Goal: Task Accomplishment & Management: Use online tool/utility

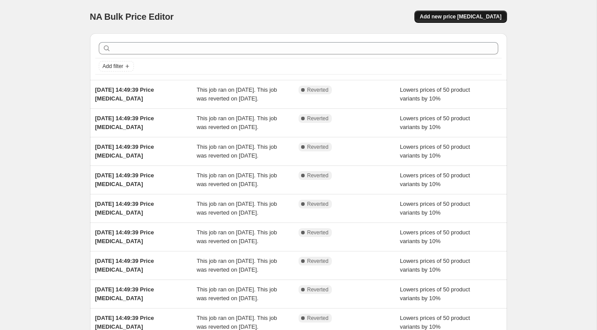
click at [473, 18] on span "Add new price [MEDICAL_DATA]" at bounding box center [461, 16] width 82 height 7
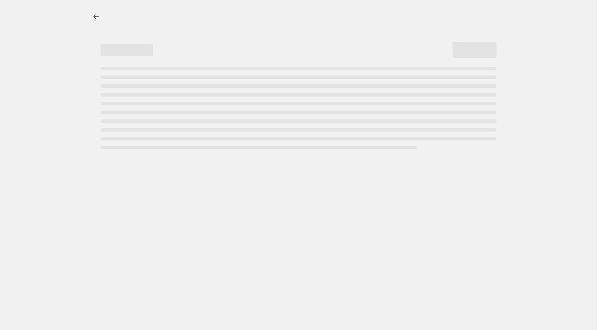
select select "percentage"
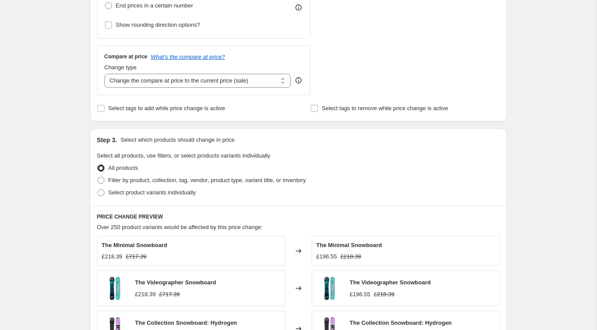
scroll to position [283, 0]
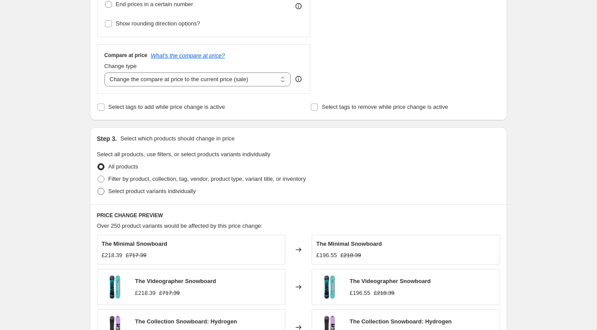
click at [100, 189] on span at bounding box center [100, 191] width 7 height 7
click at [98, 188] on input "Select product variants individually" at bounding box center [97, 188] width 0 height 0
radio input "true"
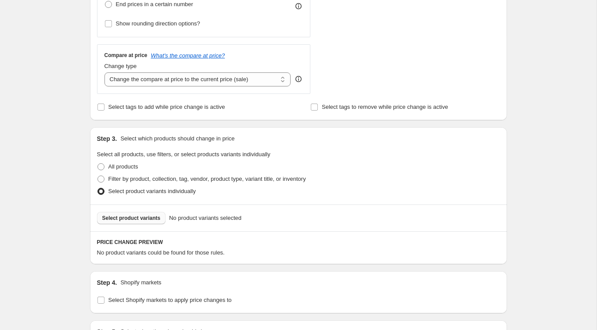
click at [145, 216] on span "Select product variants" at bounding box center [131, 218] width 58 height 7
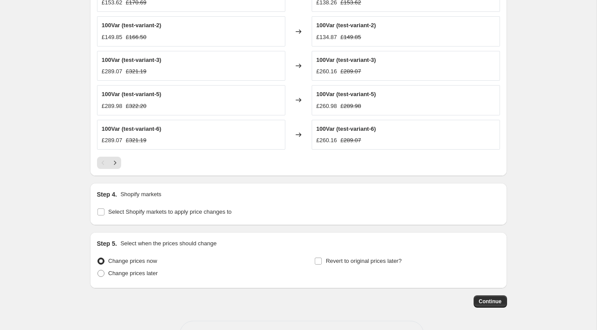
scroll to position [589, 0]
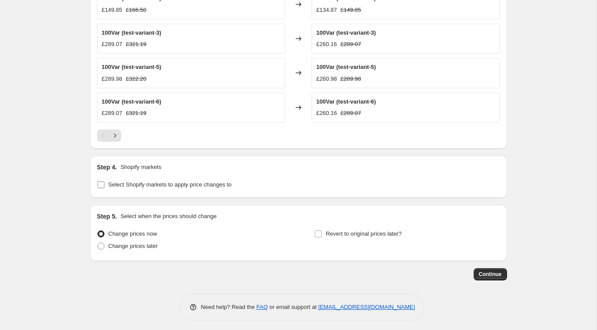
click at [103, 181] on input "Select Shopify markets to apply price changes to" at bounding box center [100, 184] width 7 height 7
checkbox input "true"
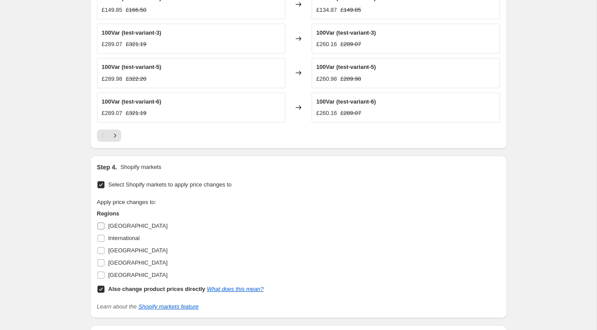
click at [103, 223] on input "[GEOGRAPHIC_DATA]" at bounding box center [100, 225] width 7 height 7
checkbox input "true"
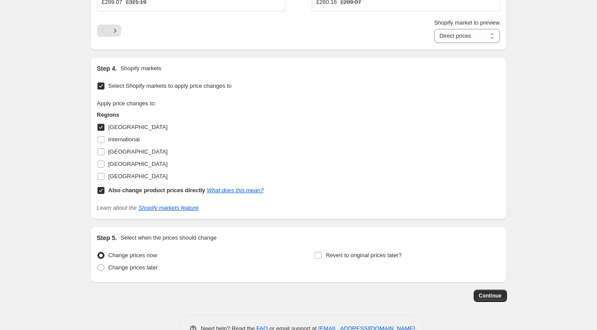
scroll to position [722, 0]
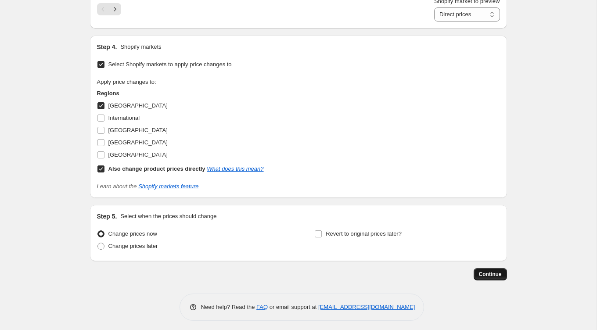
click at [497, 273] on span "Continue" at bounding box center [490, 274] width 23 height 7
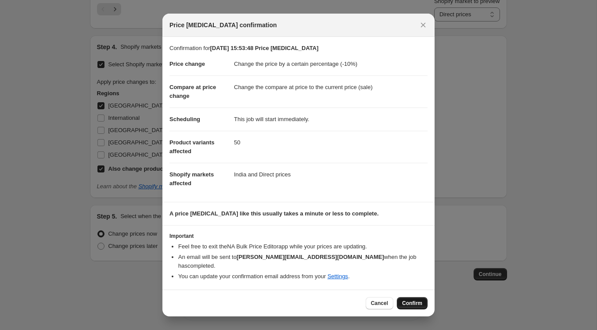
click at [412, 301] on span "Confirm" at bounding box center [412, 303] width 20 height 7
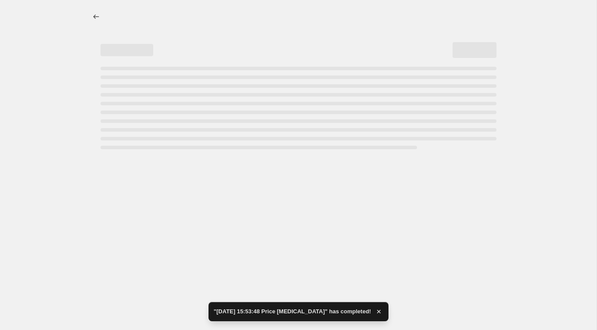
select select "percentage"
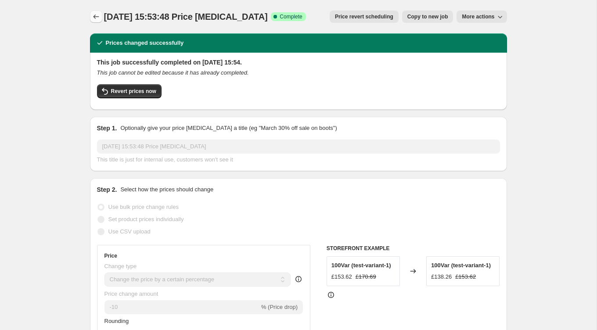
click at [96, 14] on icon "Price change jobs" at bounding box center [96, 16] width 9 height 9
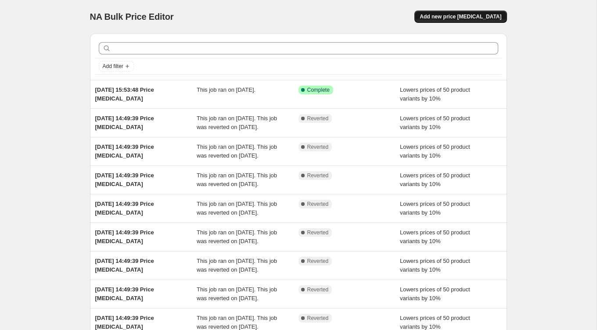
click at [461, 19] on span "Add new price [MEDICAL_DATA]" at bounding box center [461, 16] width 82 height 7
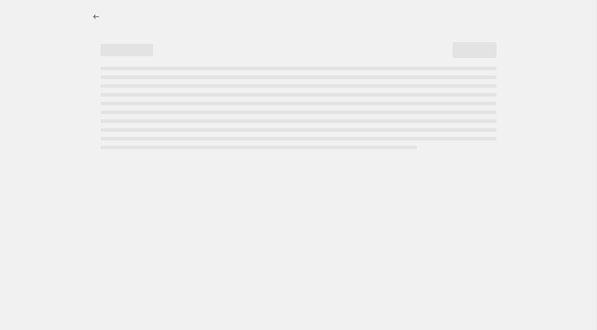
select select "percentage"
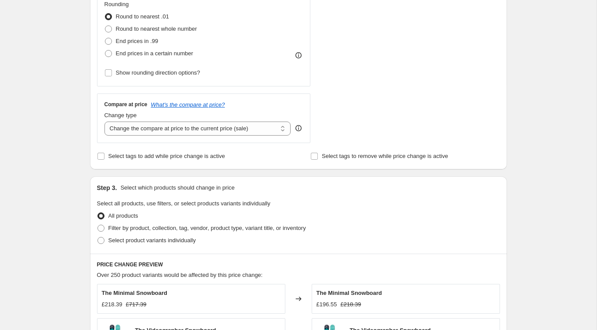
scroll to position [232, 0]
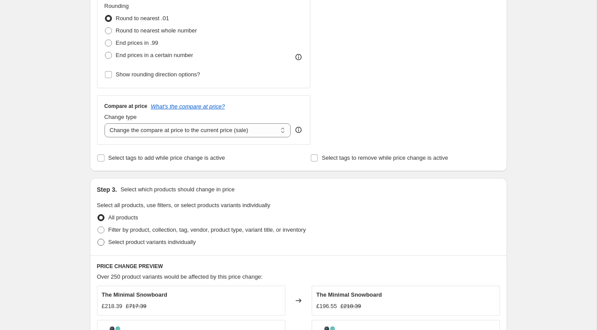
click at [103, 240] on span at bounding box center [100, 242] width 7 height 7
click at [98, 239] on input "Select product variants individually" at bounding box center [97, 239] width 0 height 0
radio input "true"
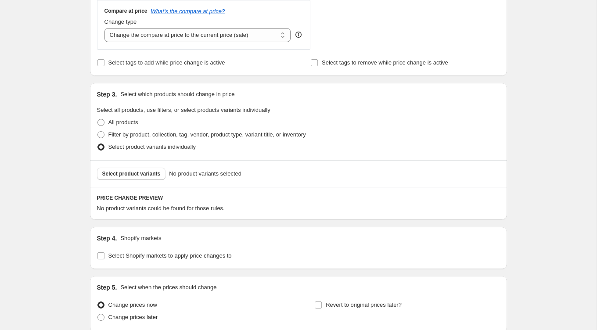
scroll to position [400, 0]
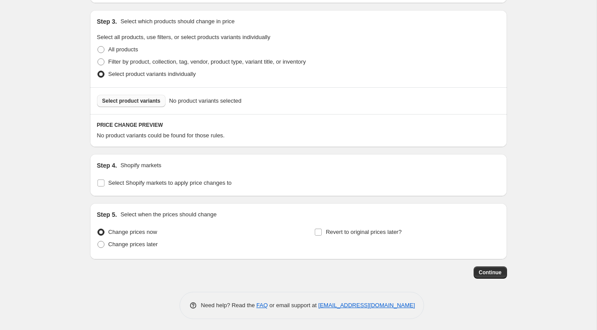
click at [147, 100] on span "Select product variants" at bounding box center [131, 100] width 58 height 7
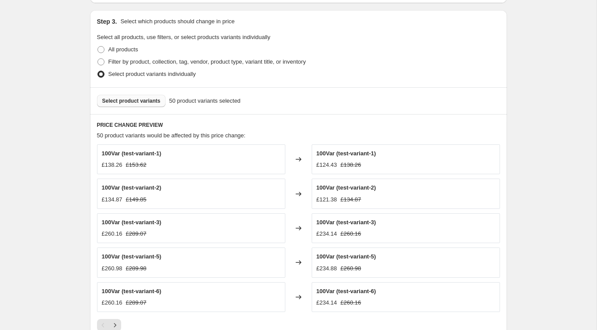
scroll to position [589, 0]
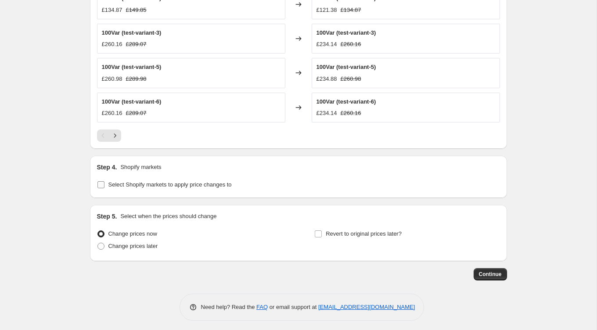
click at [101, 181] on input "Select Shopify markets to apply price changes to" at bounding box center [100, 184] width 7 height 7
checkbox input "true"
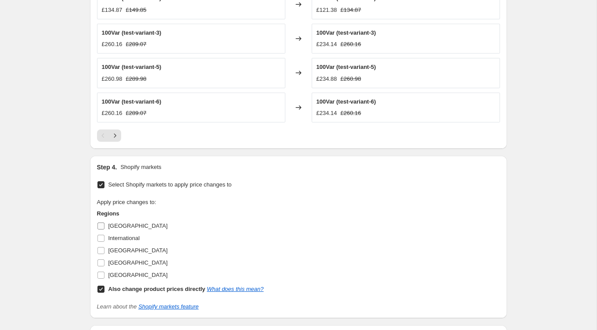
click at [100, 225] on input "[GEOGRAPHIC_DATA]" at bounding box center [100, 225] width 7 height 7
checkbox input "true"
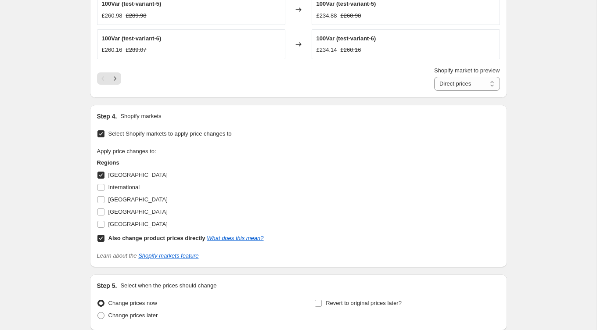
scroll to position [722, 0]
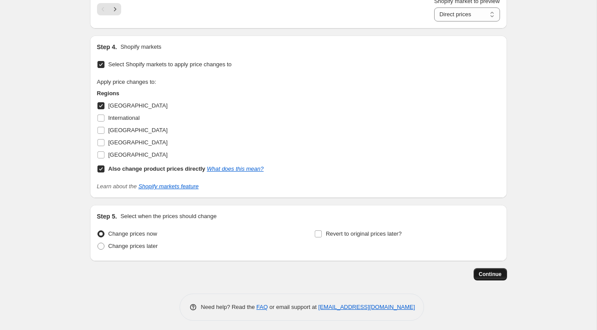
click at [491, 273] on span "Continue" at bounding box center [490, 274] width 23 height 7
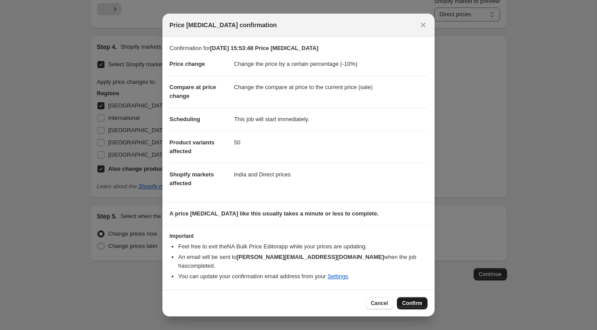
click at [409, 300] on span "Confirm" at bounding box center [412, 303] width 20 height 7
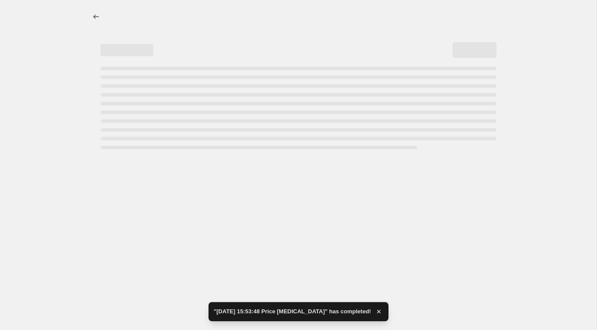
select select "percentage"
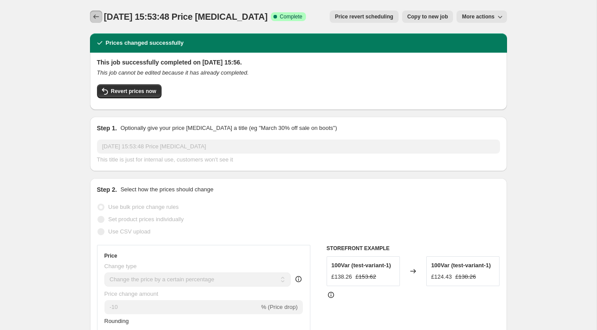
click at [96, 12] on button "Price change jobs" at bounding box center [96, 17] width 12 height 12
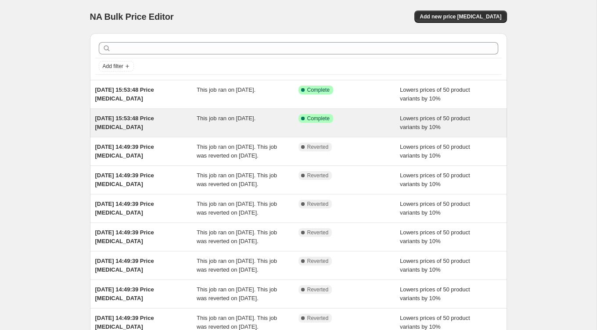
click at [202, 120] on span "This job ran on [DATE]." at bounding box center [226, 118] width 59 height 7
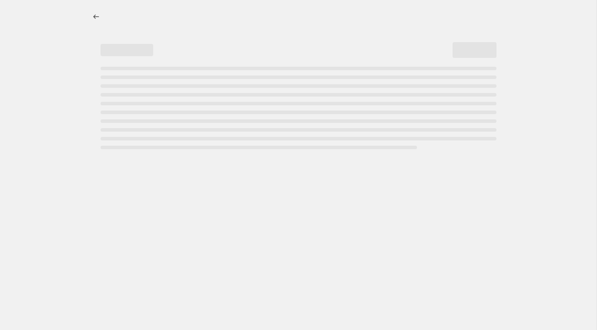
select select "percentage"
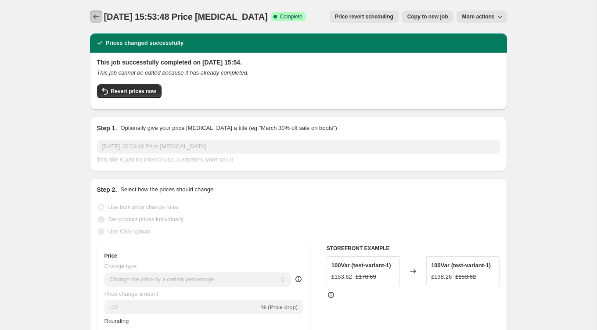
click at [95, 17] on icon "Price change jobs" at bounding box center [96, 16] width 6 height 4
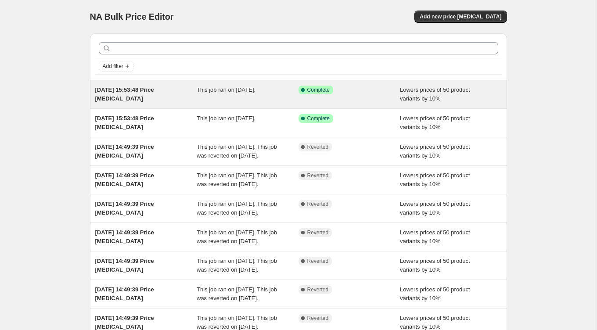
click at [136, 91] on span "[DATE] 15:53:48 Price [MEDICAL_DATA]" at bounding box center [124, 93] width 59 height 15
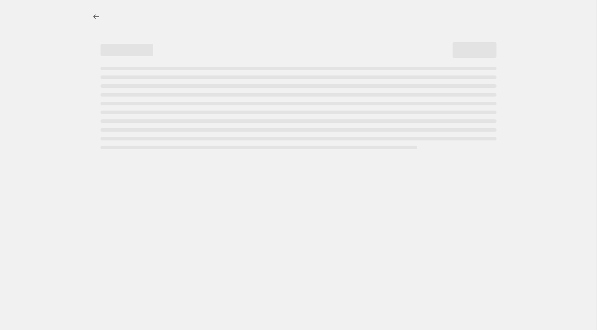
select select "percentage"
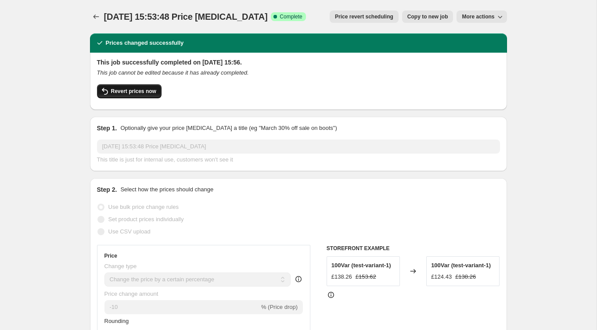
click at [152, 91] on span "Revert prices now" at bounding box center [133, 91] width 45 height 7
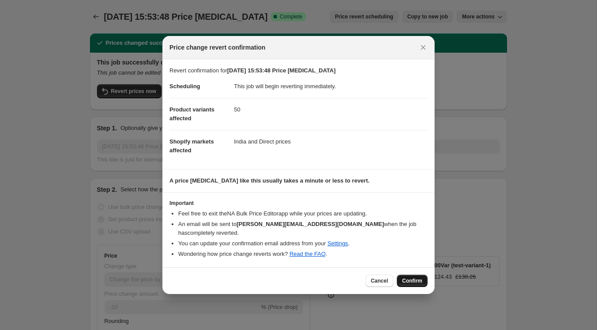
click at [412, 277] on span "Confirm" at bounding box center [412, 280] width 20 height 7
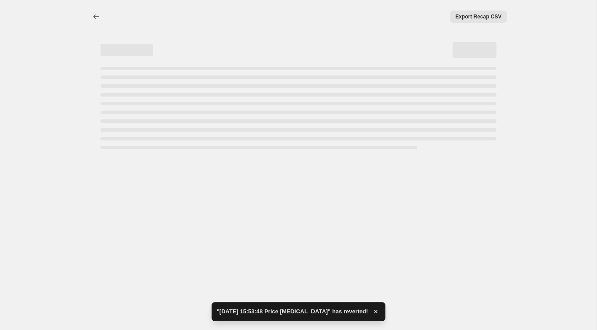
select select "percentage"
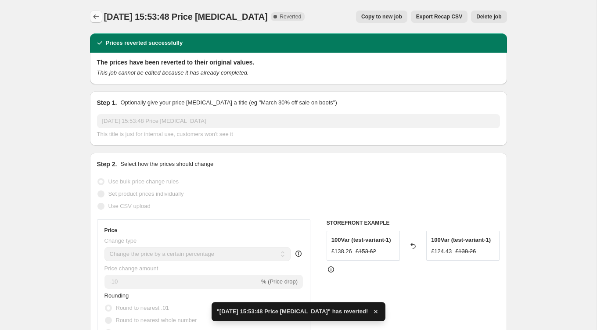
click at [100, 15] on button "Price change jobs" at bounding box center [96, 17] width 12 height 12
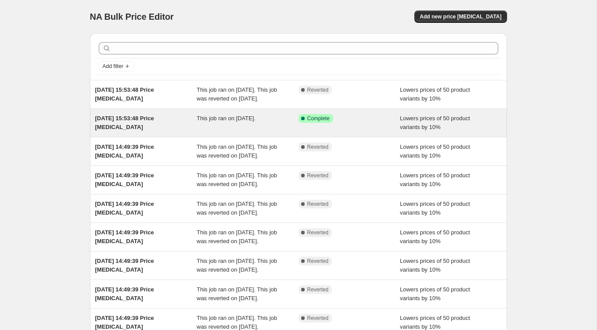
click at [118, 131] on div "[DATE] 15:53:48 Price [MEDICAL_DATA]" at bounding box center [146, 123] width 102 height 18
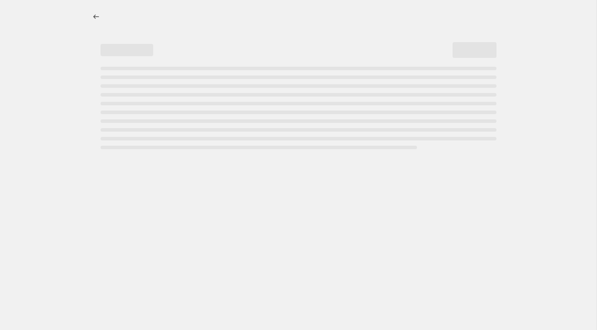
select select "percentage"
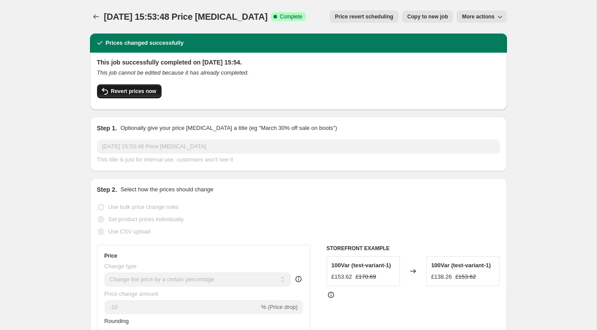
click at [130, 94] on span "Revert prices now" at bounding box center [133, 91] width 45 height 7
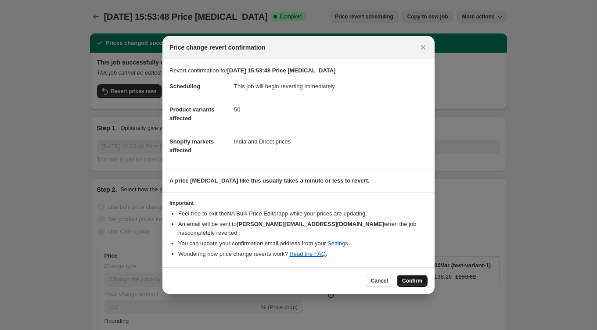
click at [412, 275] on button "Confirm" at bounding box center [412, 281] width 31 height 12
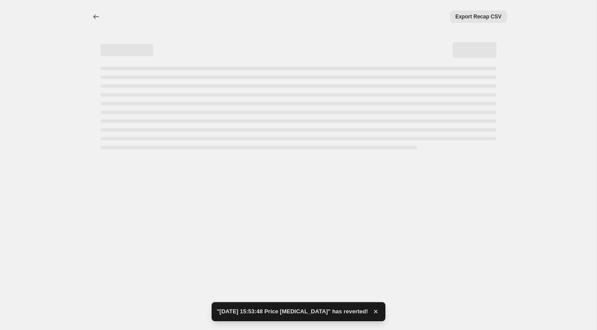
select select "percentage"
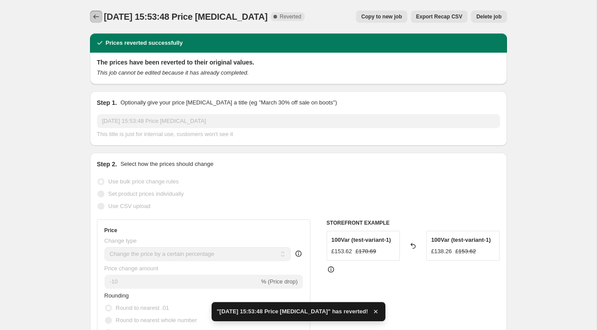
click at [92, 17] on icon "Price change jobs" at bounding box center [96, 16] width 9 height 9
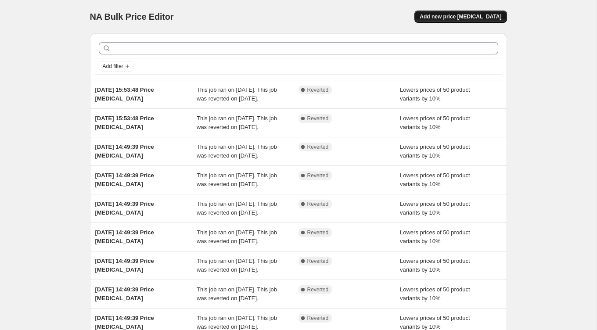
click at [468, 17] on span "Add new price [MEDICAL_DATA]" at bounding box center [461, 16] width 82 height 7
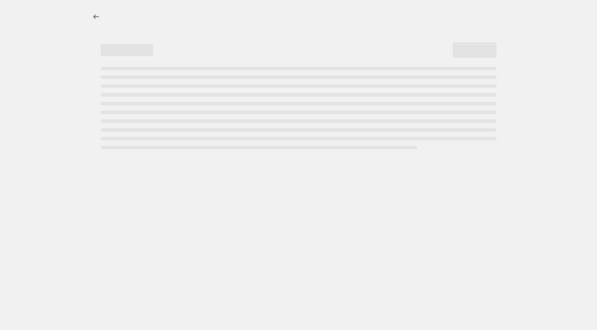
select select "percentage"
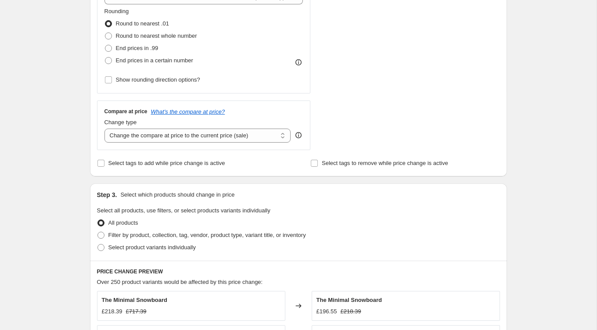
scroll to position [328, 0]
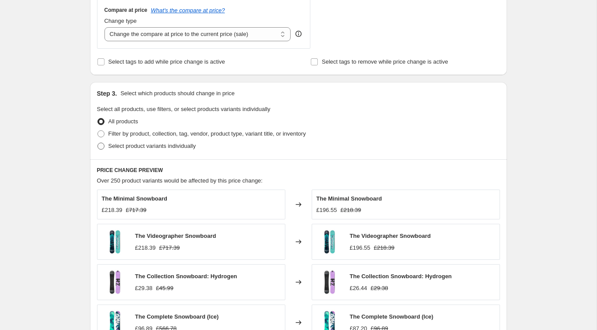
click at [105, 143] on label "Select product variants individually" at bounding box center [146, 146] width 99 height 12
click at [98, 143] on input "Select product variants individually" at bounding box center [97, 143] width 0 height 0
radio input "true"
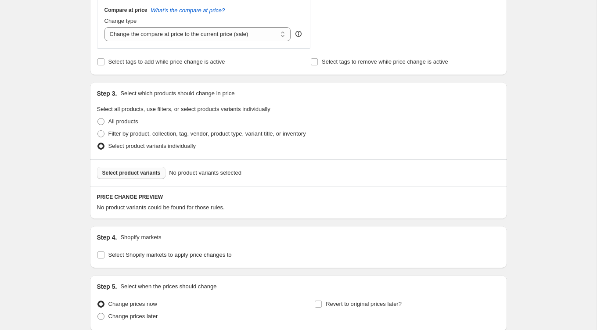
click at [133, 170] on span "Select product variants" at bounding box center [131, 172] width 58 height 7
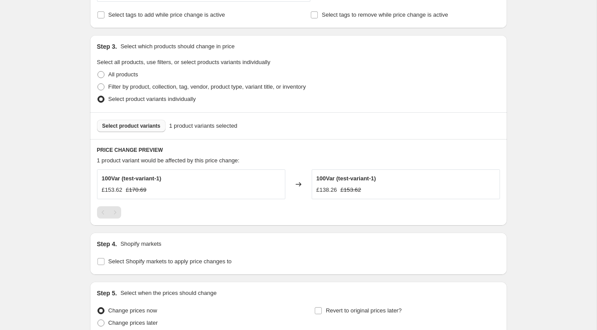
scroll to position [453, 0]
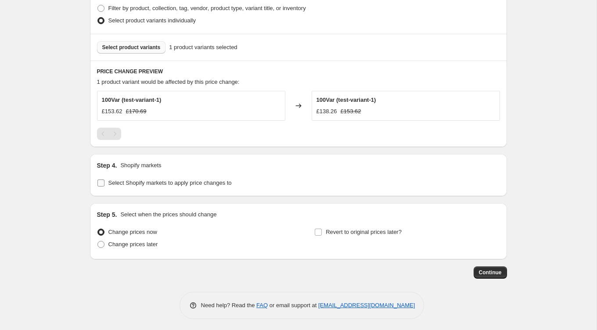
click at [151, 179] on span "Select Shopify markets to apply price changes to" at bounding box center [169, 182] width 123 height 7
click at [104, 179] on input "Select Shopify markets to apply price changes to" at bounding box center [100, 182] width 7 height 7
checkbox input "true"
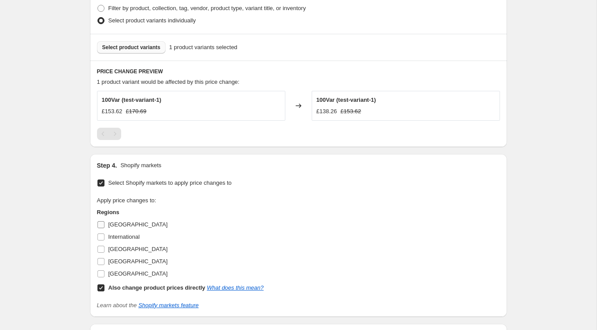
click at [100, 222] on input "[GEOGRAPHIC_DATA]" at bounding box center [100, 224] width 7 height 7
checkbox input "true"
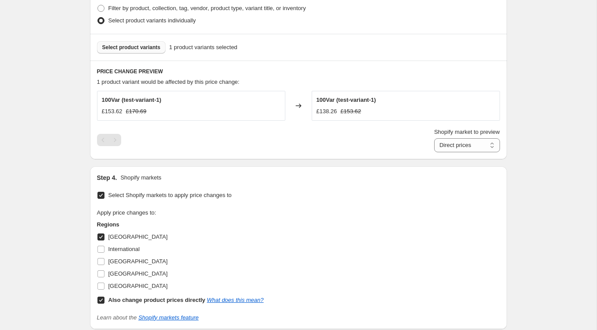
scroll to position [586, 0]
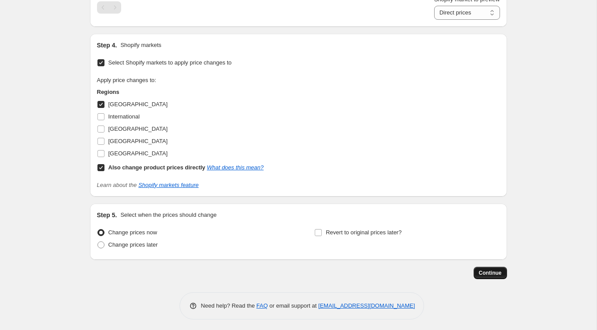
click at [495, 270] on span "Continue" at bounding box center [490, 272] width 23 height 7
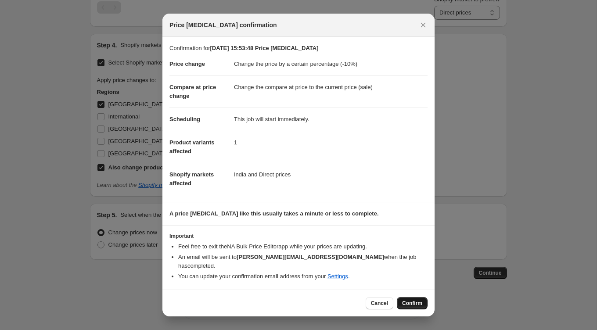
click at [412, 301] on span "Confirm" at bounding box center [412, 303] width 20 height 7
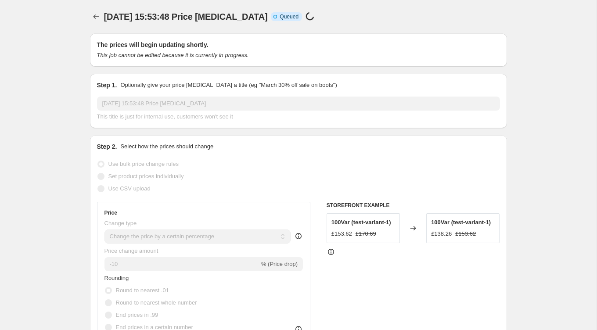
scroll to position [586, 0]
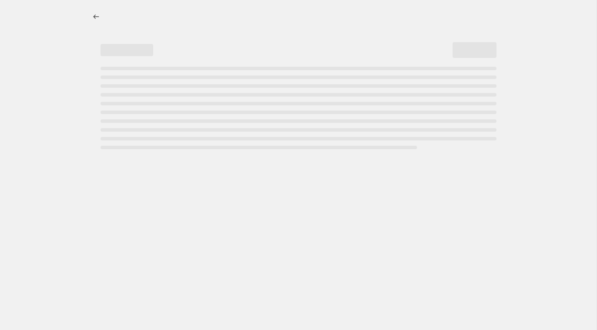
select select "percentage"
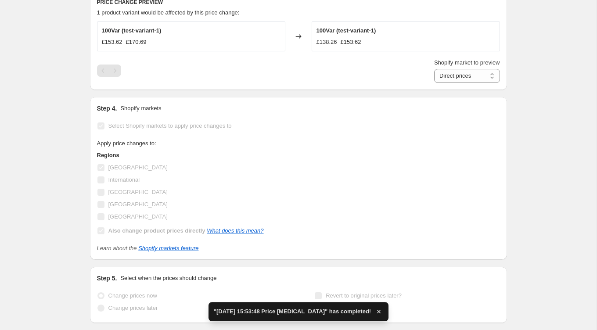
scroll to position [0, 0]
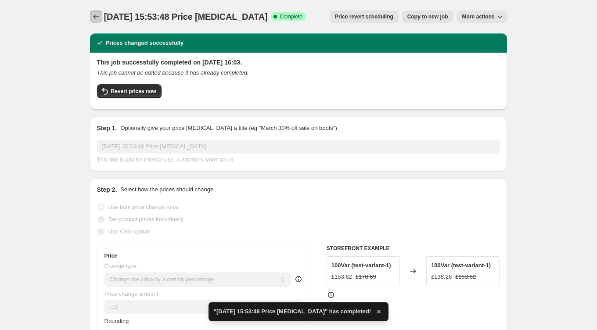
click at [95, 15] on icon "Price change jobs" at bounding box center [96, 16] width 9 height 9
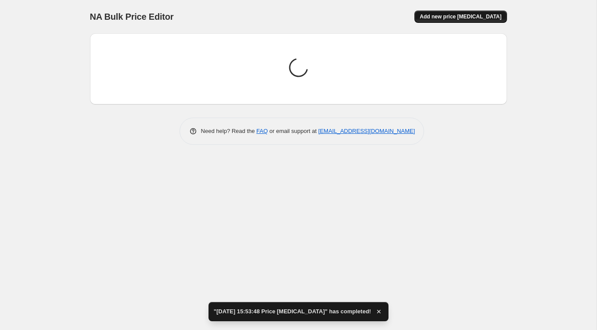
click at [449, 18] on span "Add new price [MEDICAL_DATA]" at bounding box center [461, 16] width 82 height 7
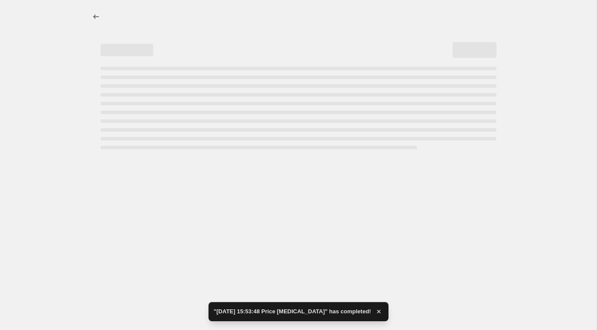
select select "percentage"
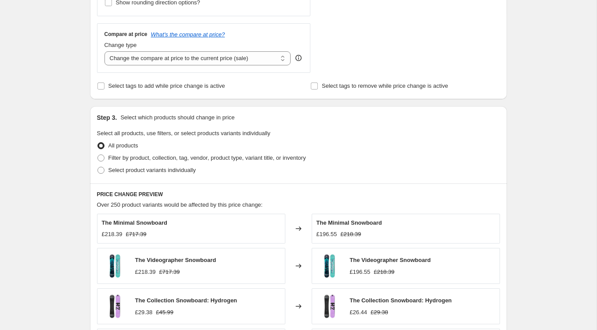
scroll to position [315, 0]
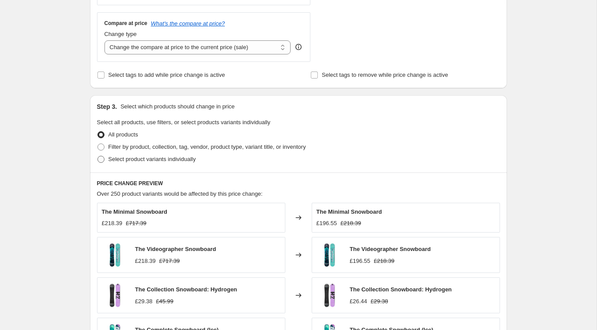
click at [102, 158] on span at bounding box center [100, 159] width 7 height 7
click at [98, 156] on input "Select product variants individually" at bounding box center [97, 156] width 0 height 0
radio input "true"
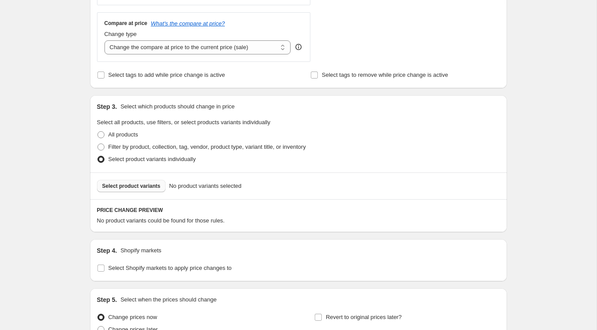
click at [136, 187] on span "Select product variants" at bounding box center [131, 186] width 58 height 7
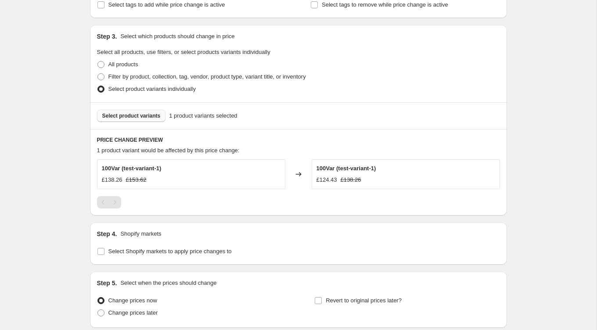
scroll to position [453, 0]
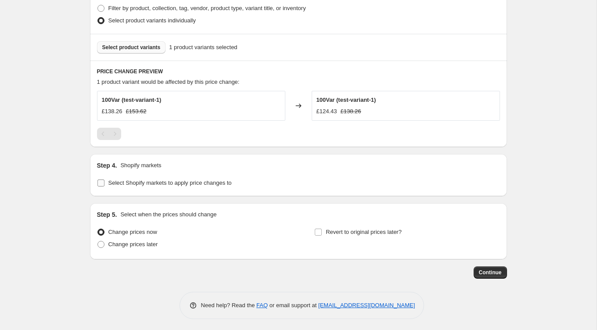
click at [100, 181] on input "Select Shopify markets to apply price changes to" at bounding box center [100, 182] width 7 height 7
checkbox input "true"
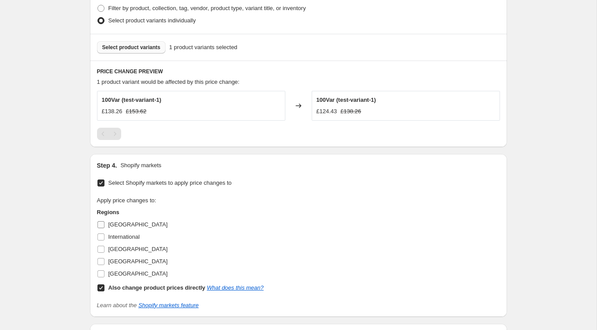
click at [101, 222] on input "[GEOGRAPHIC_DATA]" at bounding box center [100, 224] width 7 height 7
checkbox input "true"
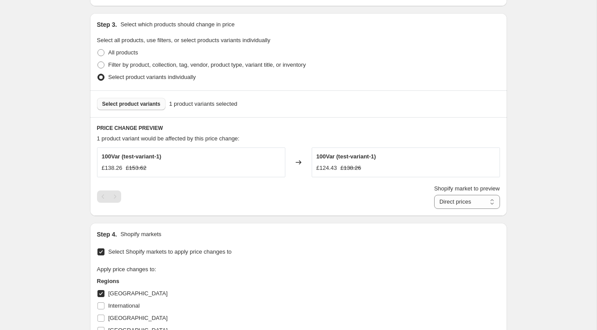
scroll to position [586, 0]
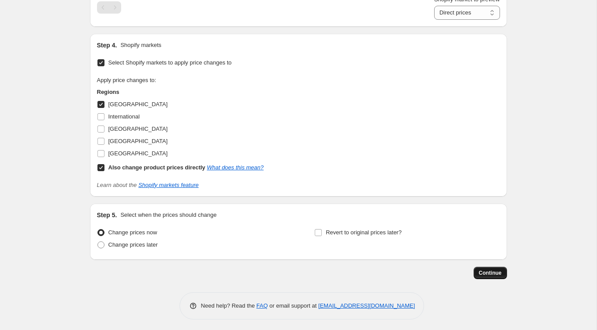
click at [488, 272] on span "Continue" at bounding box center [490, 272] width 23 height 7
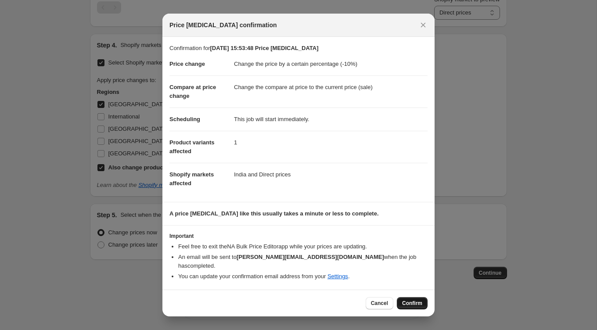
click at [416, 300] on span "Confirm" at bounding box center [412, 303] width 20 height 7
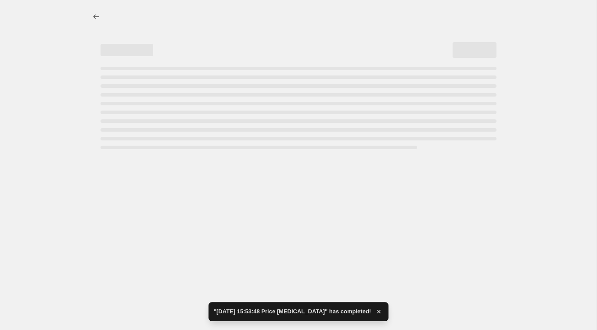
select select "percentage"
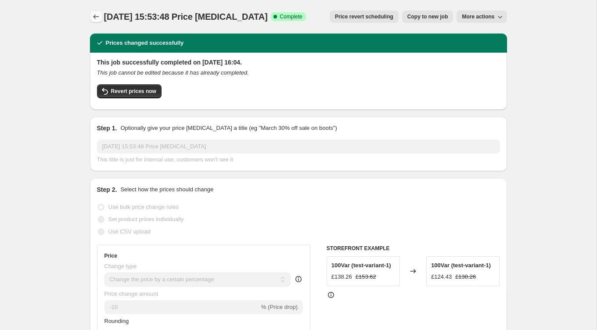
click at [98, 13] on icon "Price change jobs" at bounding box center [96, 16] width 9 height 9
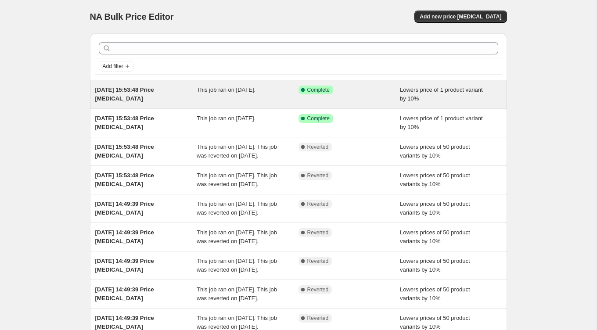
click at [359, 98] on div "Success Complete Complete" at bounding box center [349, 95] width 102 height 18
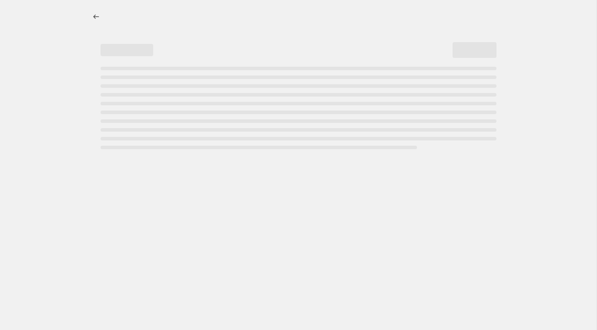
select select "percentage"
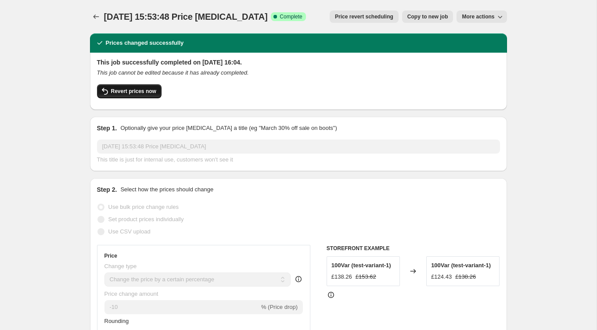
click at [117, 94] on span "Revert prices now" at bounding box center [133, 91] width 45 height 7
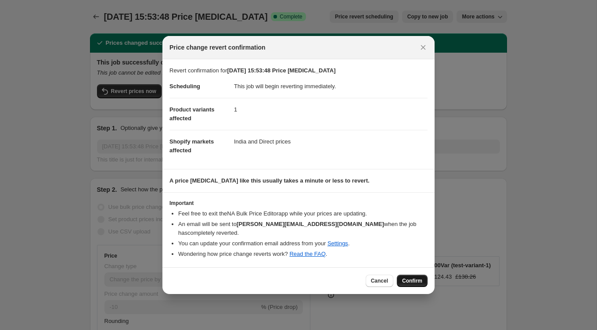
click at [417, 279] on span "Confirm" at bounding box center [412, 280] width 20 height 7
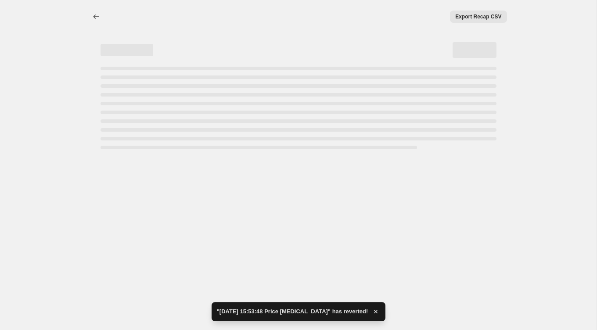
select select "percentage"
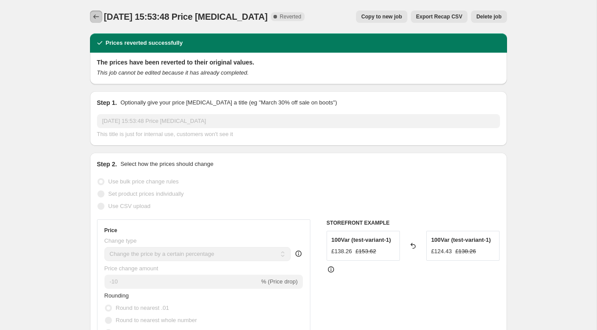
click at [97, 18] on icon "Price change jobs" at bounding box center [96, 16] width 9 height 9
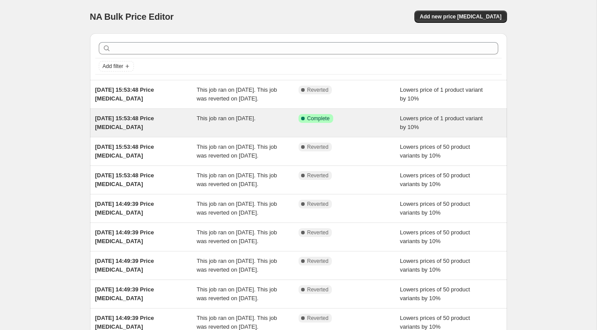
click at [222, 132] on div "This job ran on [DATE]." at bounding box center [248, 123] width 102 height 18
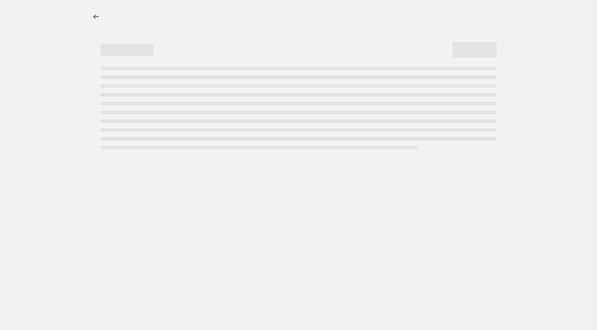
select select "percentage"
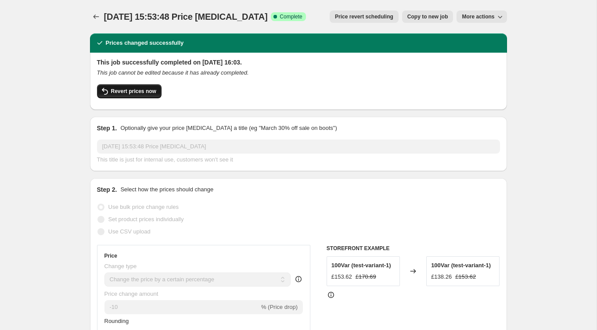
click at [138, 91] on span "Revert prices now" at bounding box center [133, 91] width 45 height 7
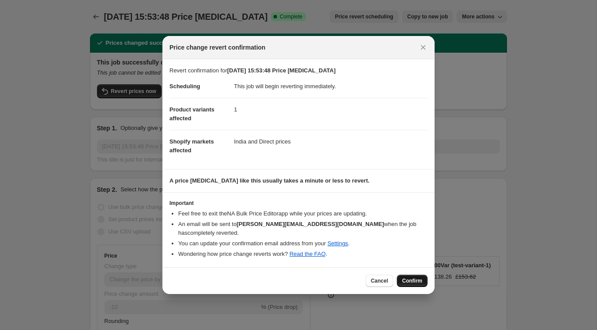
click at [410, 277] on span "Confirm" at bounding box center [412, 280] width 20 height 7
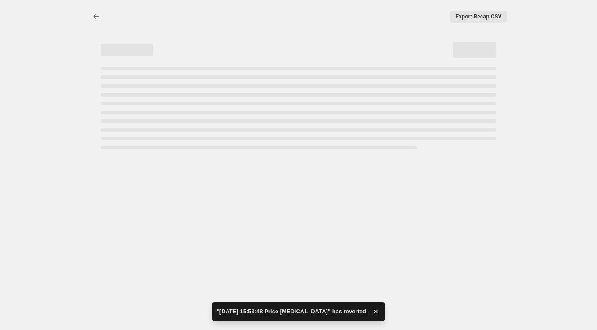
select select "percentage"
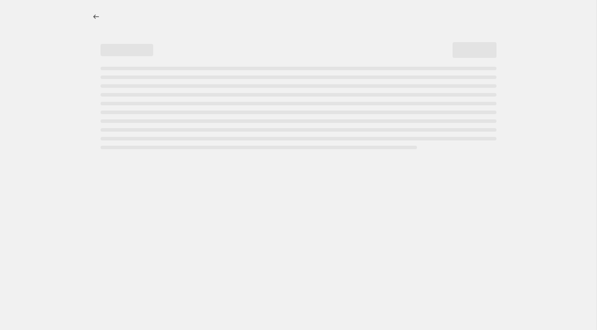
select select "percentage"
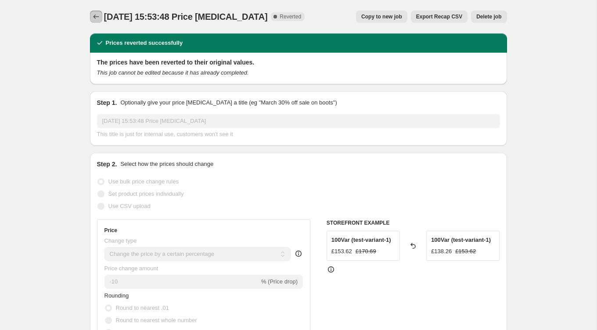
click at [98, 20] on icon "Price change jobs" at bounding box center [96, 16] width 9 height 9
